Goal: Transaction & Acquisition: Purchase product/service

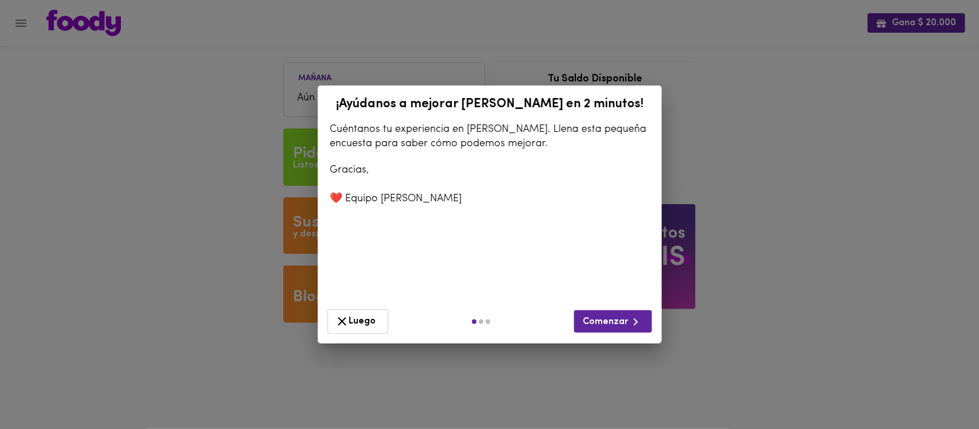
click at [374, 314] on span "Luego" at bounding box center [358, 321] width 46 height 14
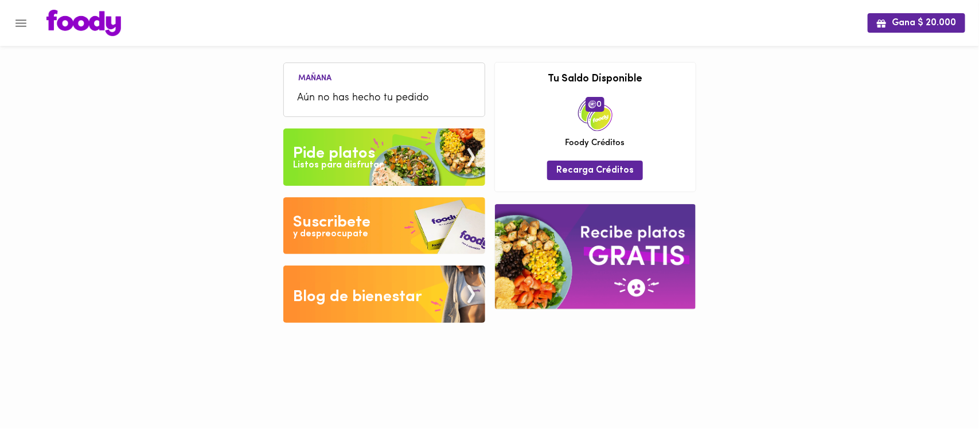
click at [382, 158] on img at bounding box center [384, 156] width 202 height 57
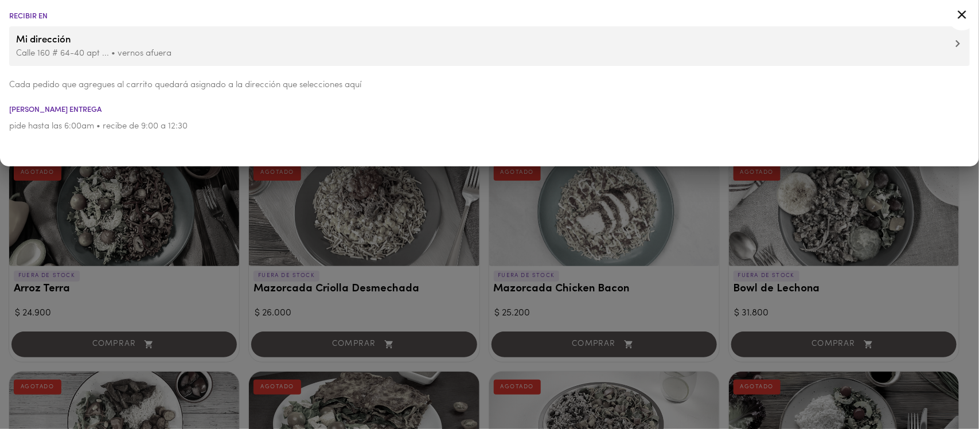
click at [433, 244] on div at bounding box center [489, 214] width 979 height 429
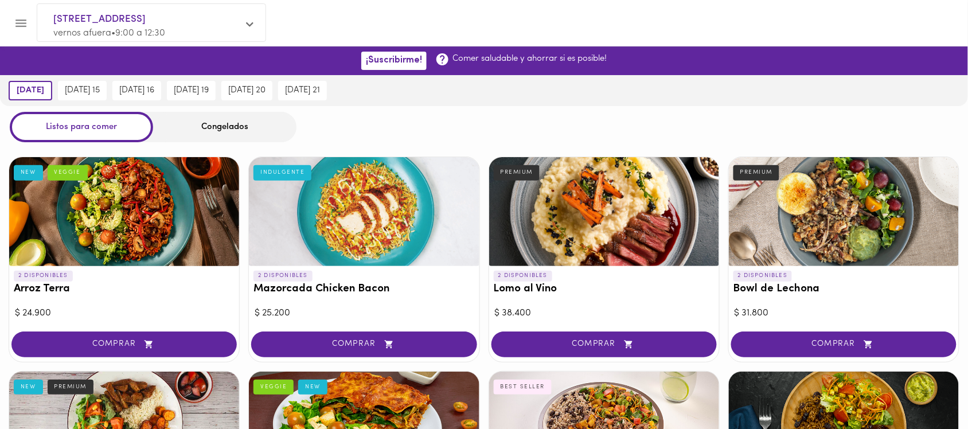
click at [176, 338] on button "COMPRAR" at bounding box center [123, 345] width 225 height 26
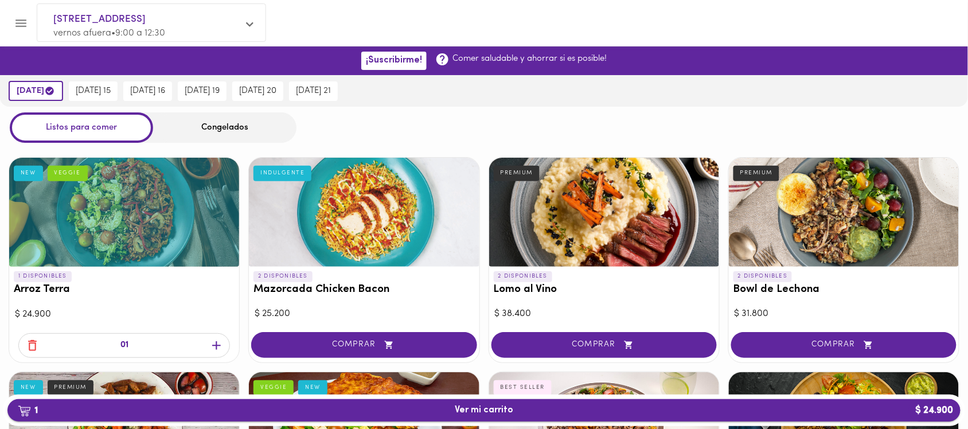
click at [658, 411] on span "1 Ver mi carrito $ 24.900" at bounding box center [484, 410] width 935 height 11
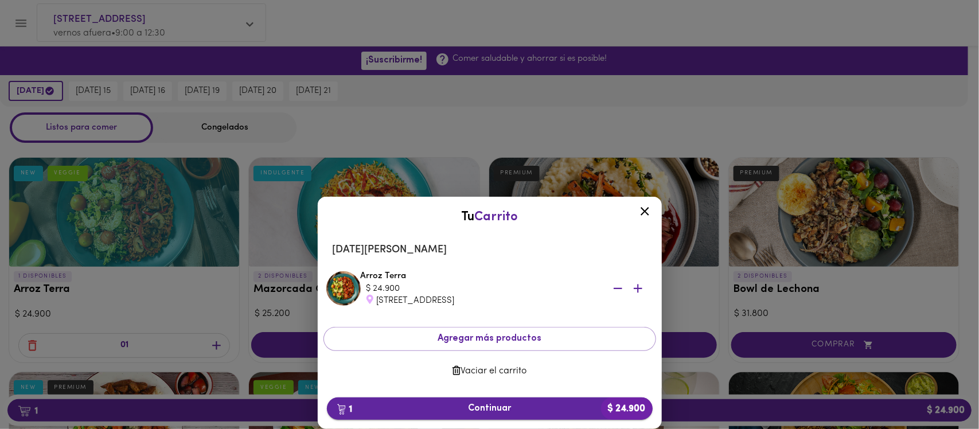
click at [568, 407] on span "1 Continuar $ 24.900" at bounding box center [489, 408] width 307 height 11
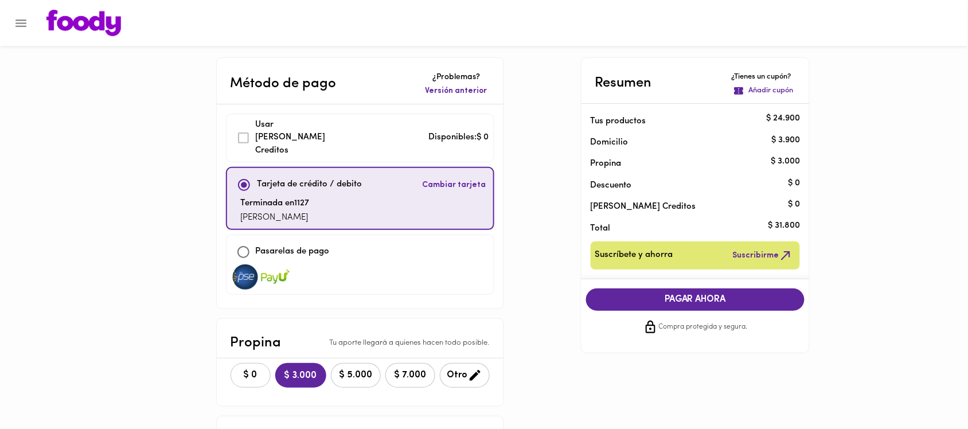
click at [253, 371] on button "$ 0" at bounding box center [251, 375] width 40 height 25
click at [772, 91] on p "Añadir cupón" at bounding box center [770, 90] width 45 height 11
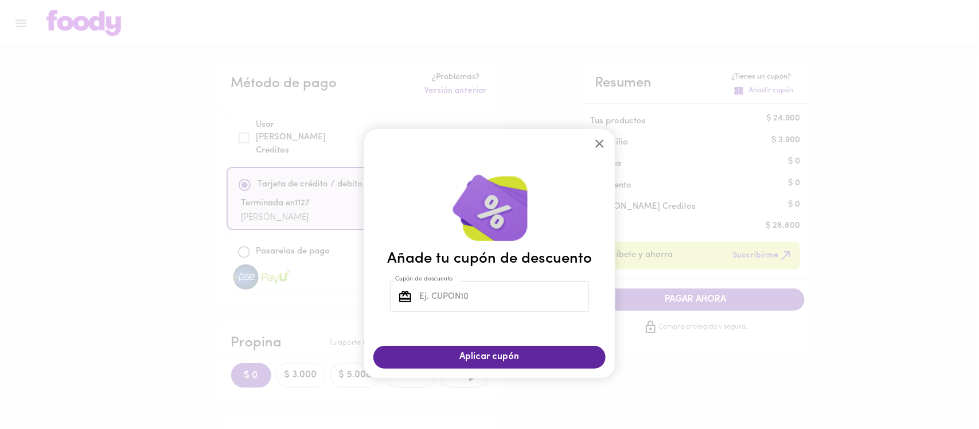
click at [543, 291] on input "Cupón de descuento" at bounding box center [503, 297] width 172 height 32
type input "TODOSCOMEMOS"
click at [522, 353] on span "Aplicar cupón" at bounding box center [489, 357] width 209 height 11
